Goal: Connect with others: Connect with others

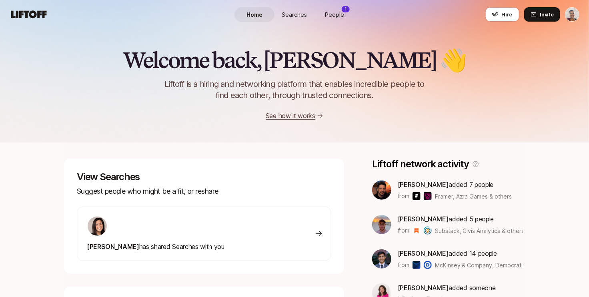
click at [323, 15] on link "People 1" at bounding box center [335, 14] width 40 height 15
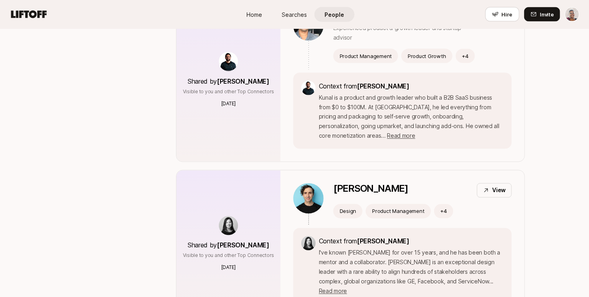
scroll to position [2444, 0]
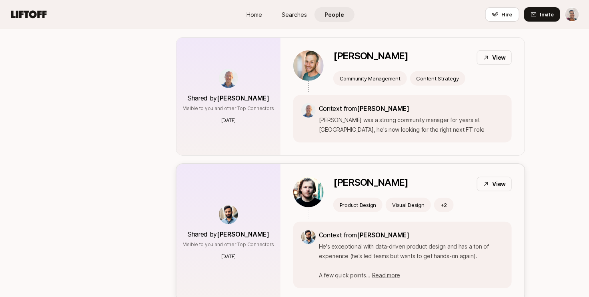
click at [484, 181] on icon at bounding box center [486, 184] width 6 height 6
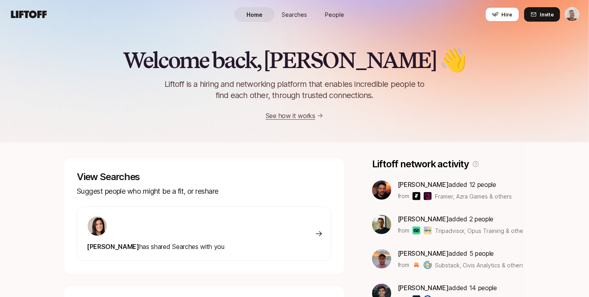
click at [329, 16] on span "People" at bounding box center [334, 14] width 19 height 8
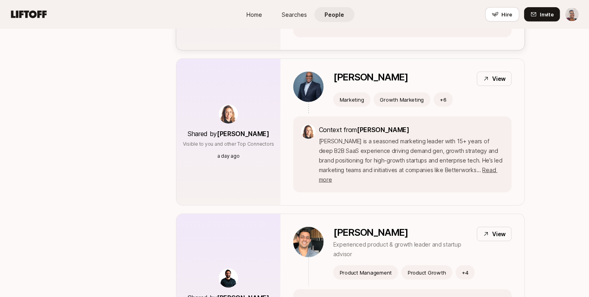
scroll to position [2589, 0]
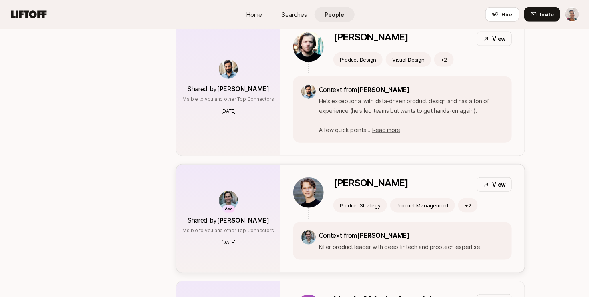
click at [494, 180] on p "View" at bounding box center [500, 185] width 14 height 10
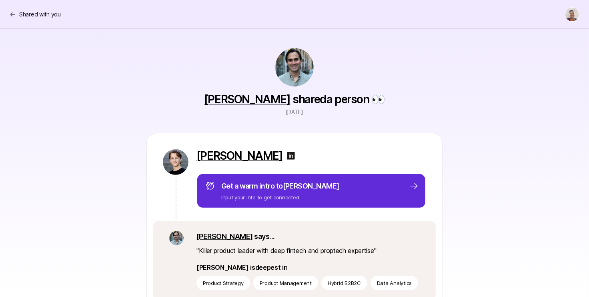
click at [34, 13] on p "Shared with you" at bounding box center [40, 15] width 42 height 10
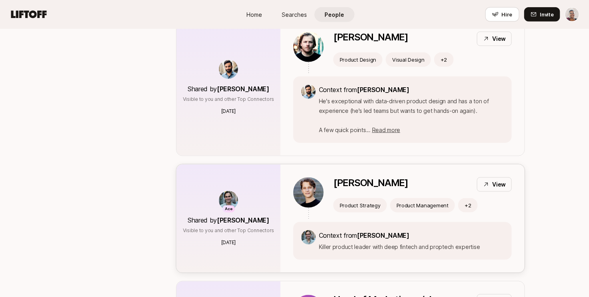
scroll to position [2757, 0]
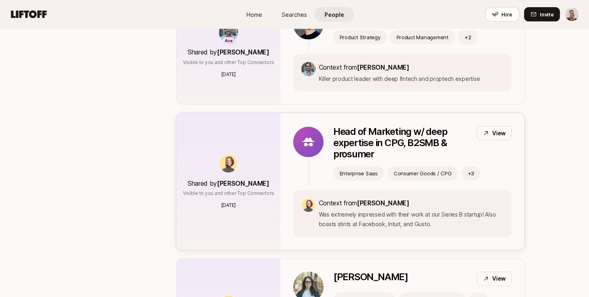
click at [488, 132] on icon at bounding box center [486, 134] width 4 height 4
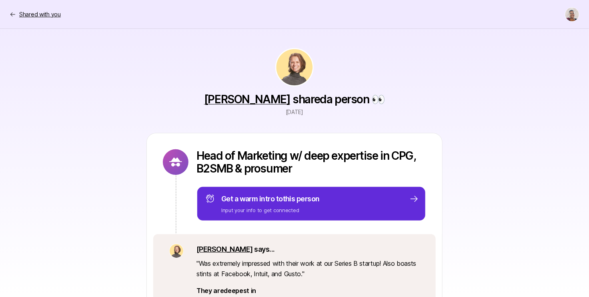
click at [36, 11] on p "Shared with you" at bounding box center [40, 15] width 42 height 10
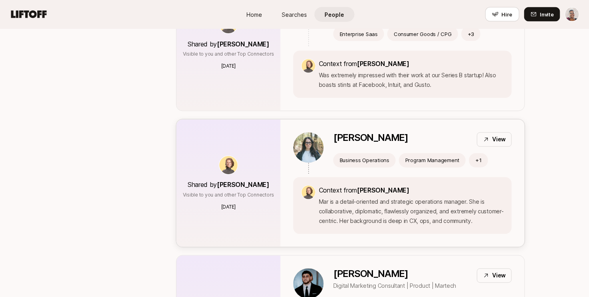
scroll to position [2897, 0]
click at [492, 132] on div "View" at bounding box center [494, 139] width 35 height 14
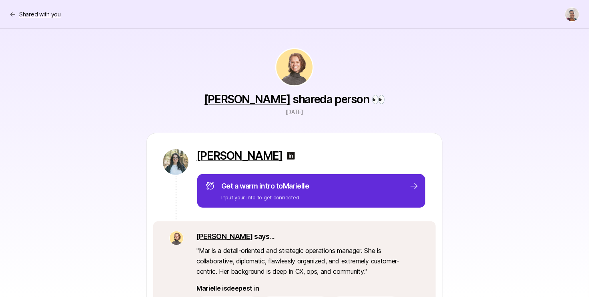
click at [49, 12] on p "Shared with you" at bounding box center [40, 15] width 42 height 10
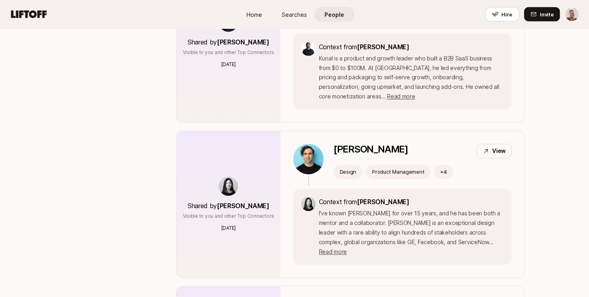
scroll to position [3043, 0]
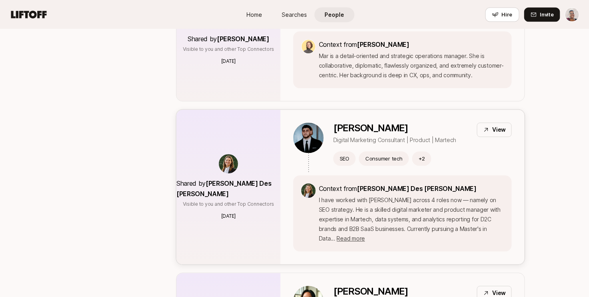
click at [498, 125] on p "View" at bounding box center [500, 130] width 14 height 10
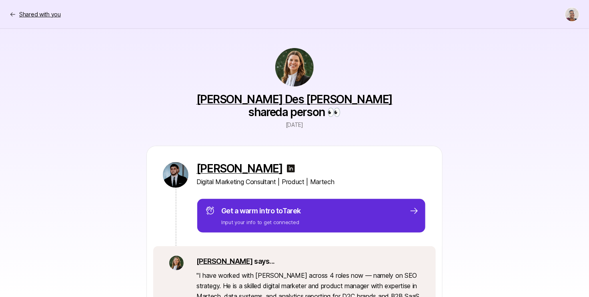
click at [38, 13] on p "Shared with you" at bounding box center [40, 15] width 42 height 10
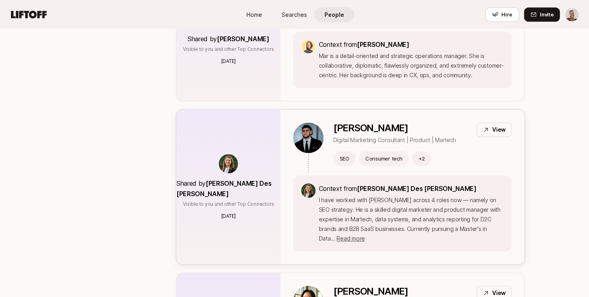
scroll to position [3196, 0]
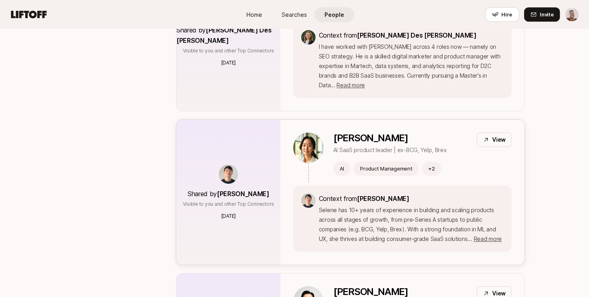
click at [497, 135] on p "View" at bounding box center [500, 140] width 14 height 10
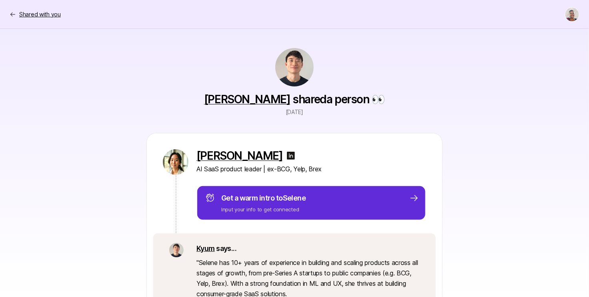
click at [45, 15] on p "Shared with you" at bounding box center [40, 15] width 42 height 10
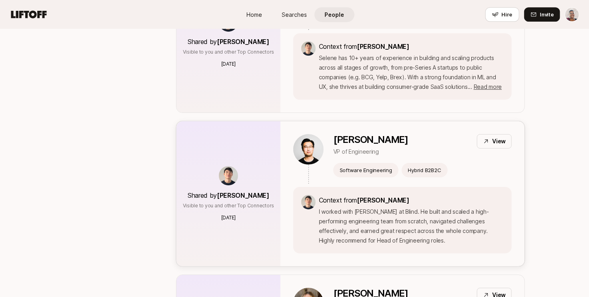
scroll to position [3352, 0]
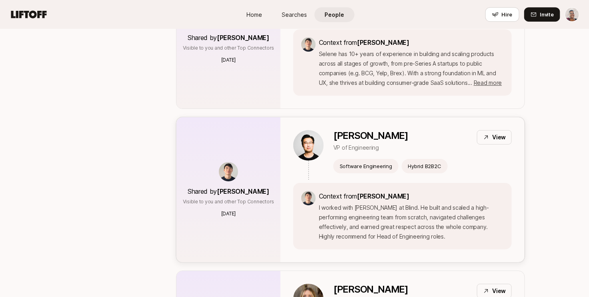
click at [488, 134] on icon at bounding box center [486, 137] width 6 height 6
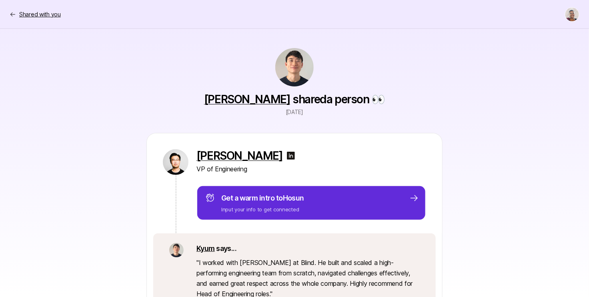
click at [23, 16] on p "Shared with you" at bounding box center [40, 15] width 42 height 10
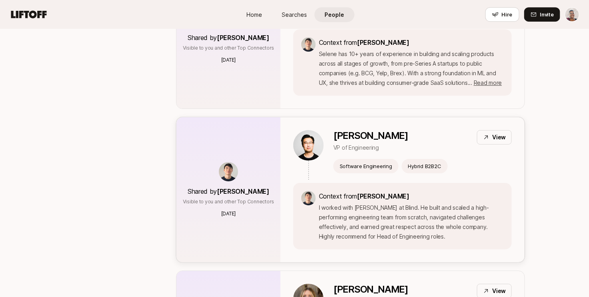
scroll to position [3758, 0]
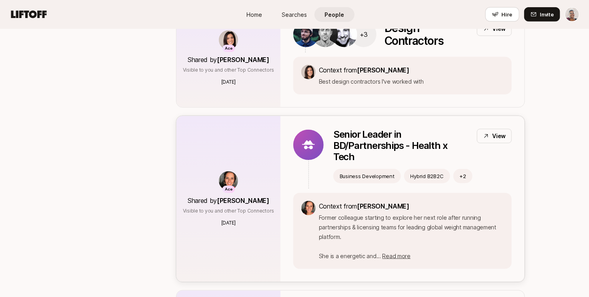
click at [488, 133] on icon at bounding box center [486, 136] width 6 height 6
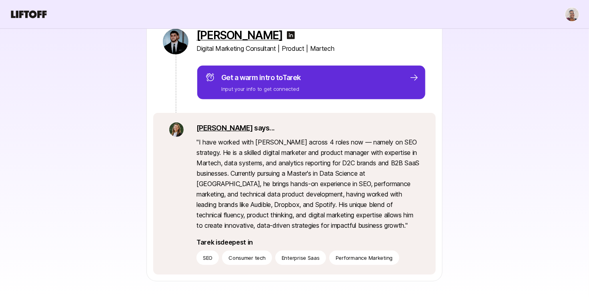
scroll to position [135, 0]
